Goal: Find contact information: Find contact information

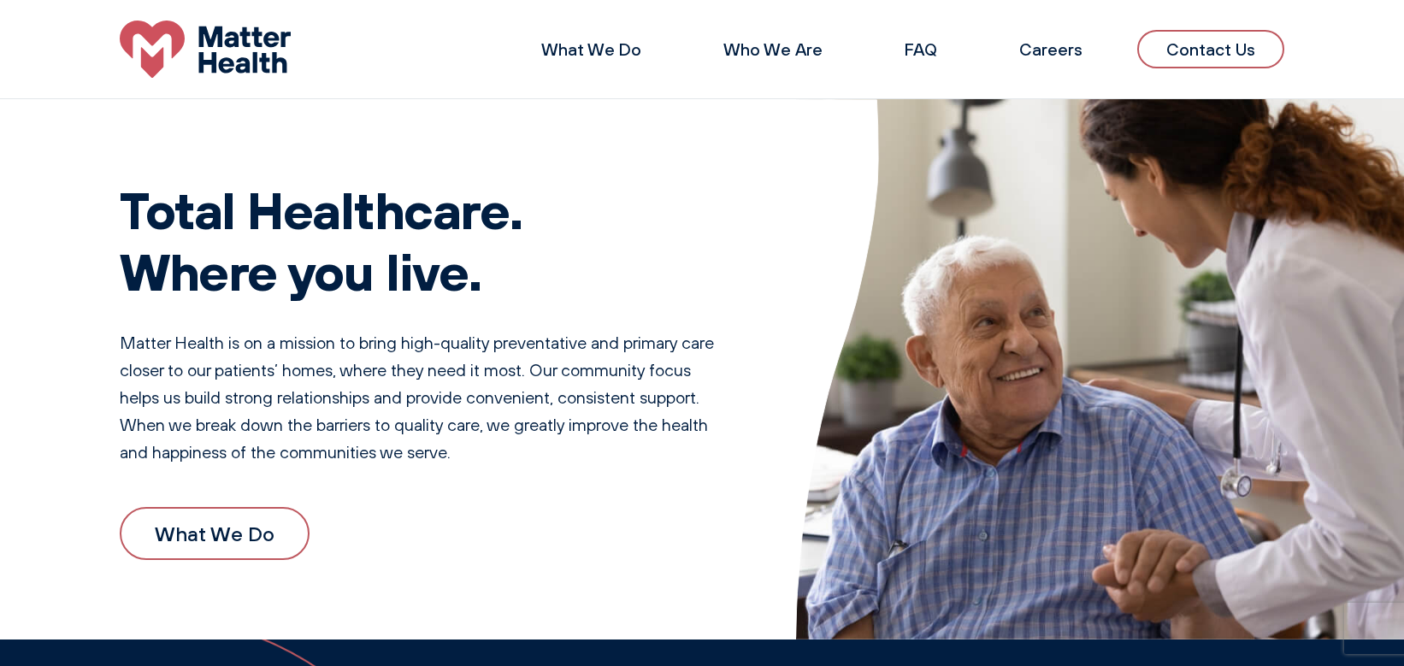
click at [1248, 50] on link "Contact Us" at bounding box center [1210, 49] width 147 height 38
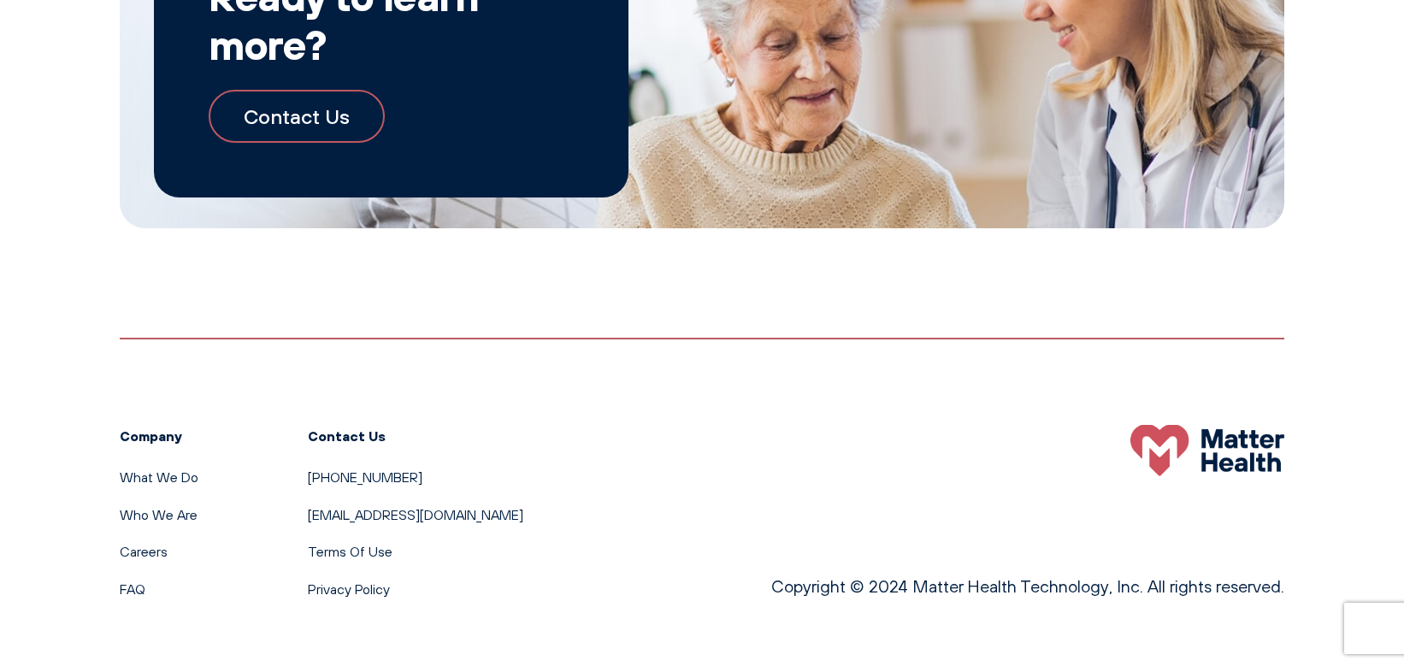
scroll to position [1918, 0]
